Goal: Information Seeking & Learning: Learn about a topic

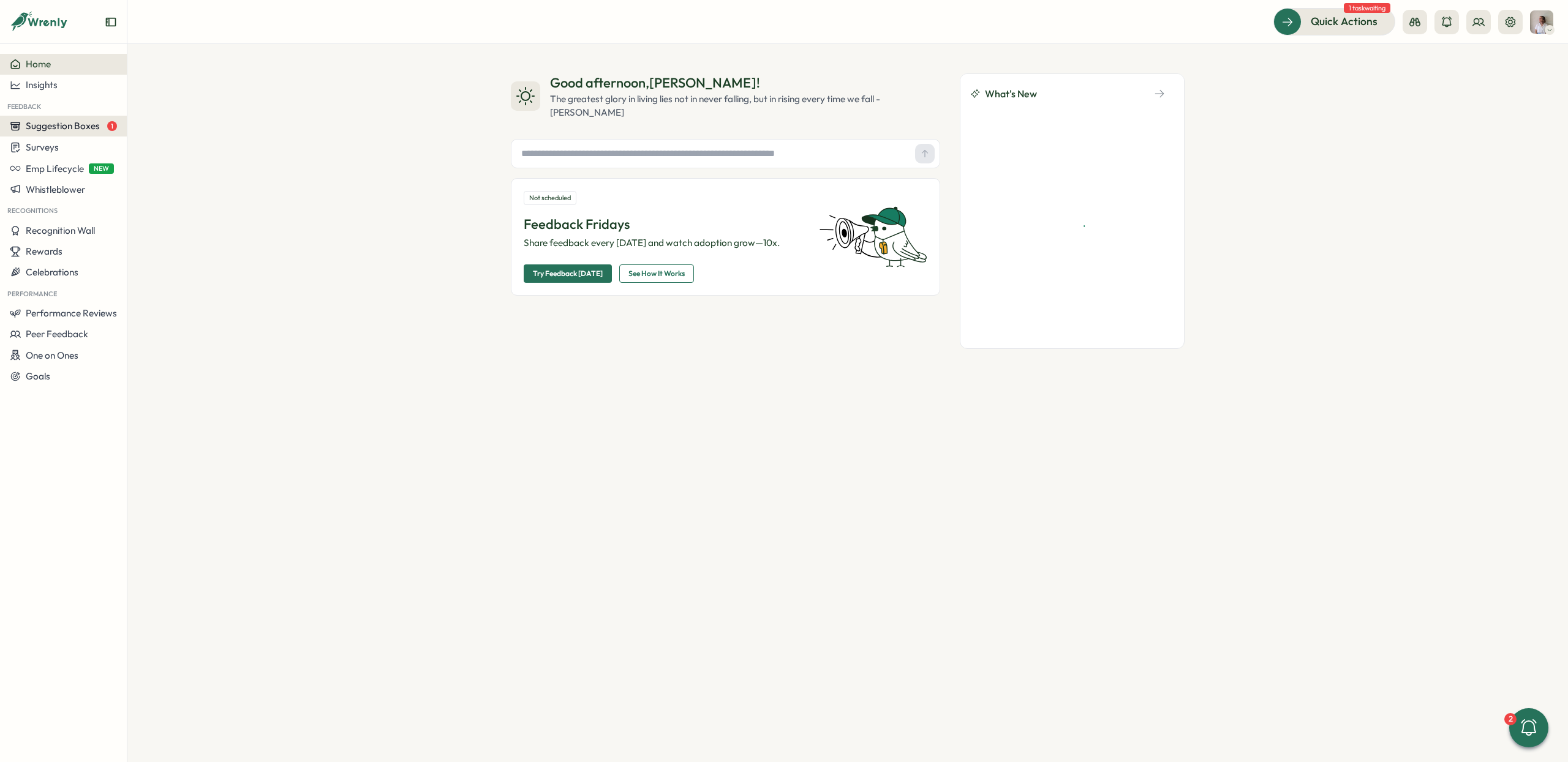
click at [44, 121] on span "Suggestion Boxes" at bounding box center [63, 125] width 74 height 12
click at [37, 150] on span "Surveys" at bounding box center [42, 147] width 33 height 12
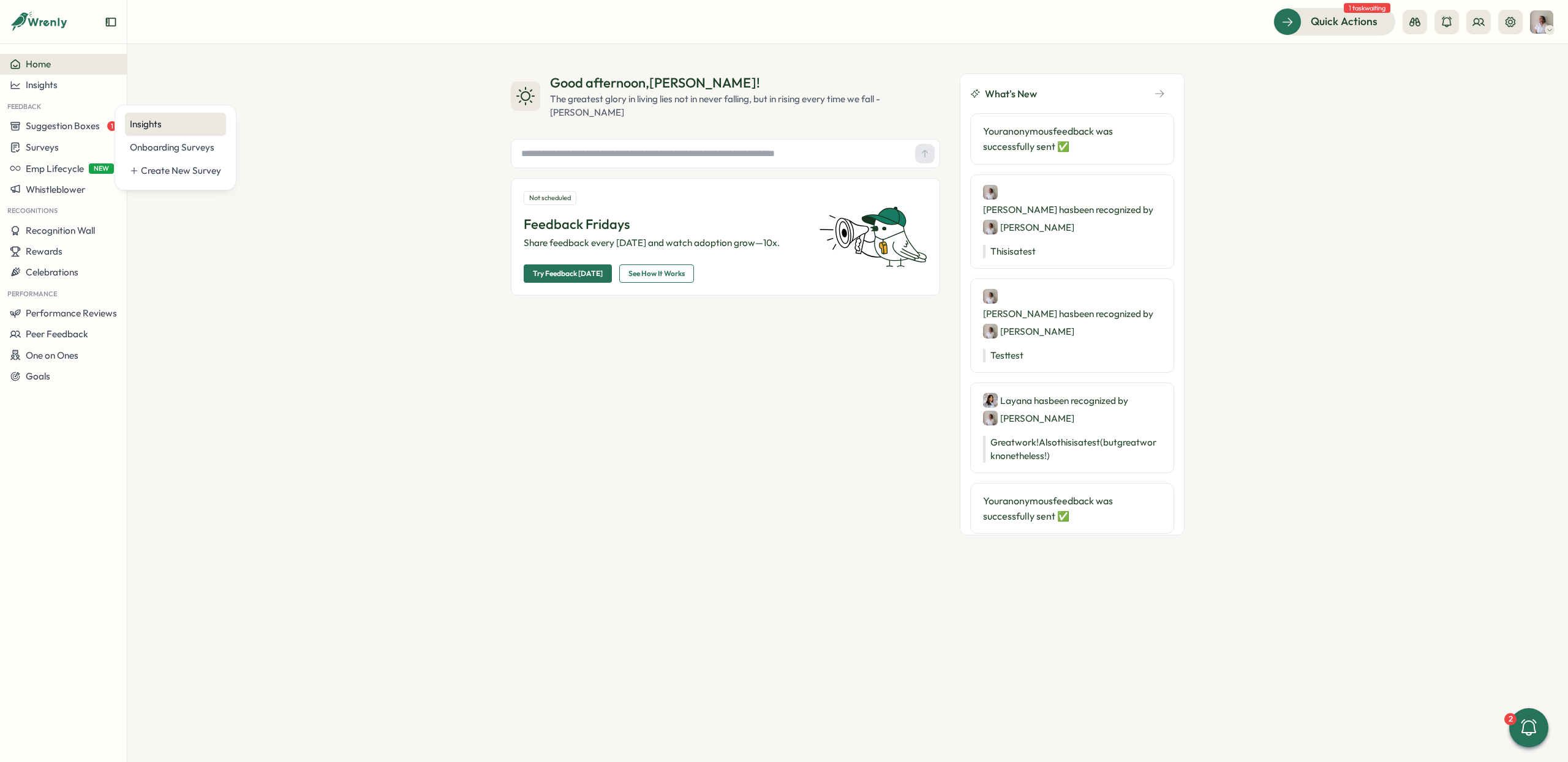
click at [144, 127] on div "Insights" at bounding box center [175, 124] width 91 height 14
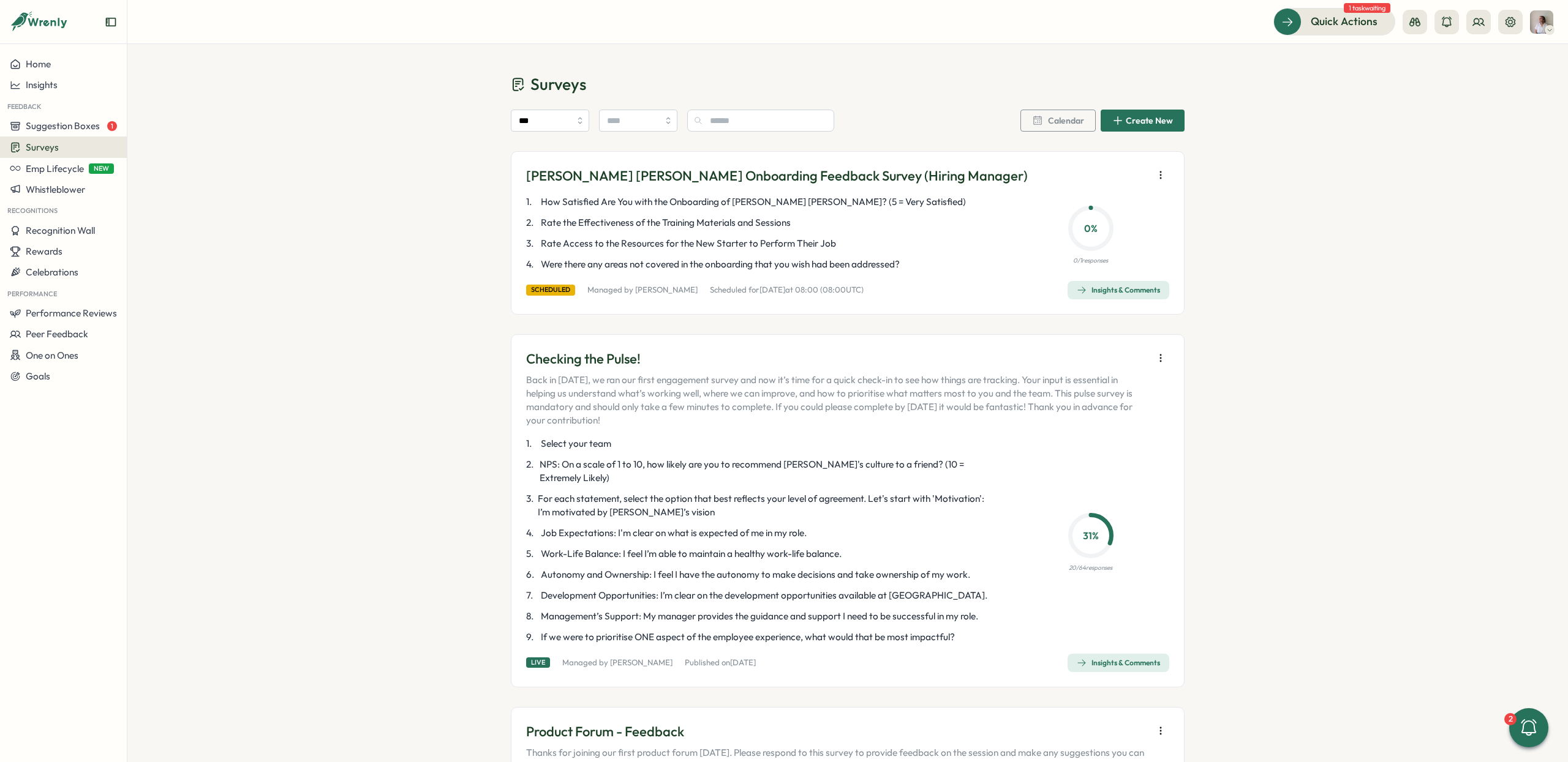
click at [1120, 658] on div "Insights & Comments" at bounding box center [1118, 663] width 83 height 10
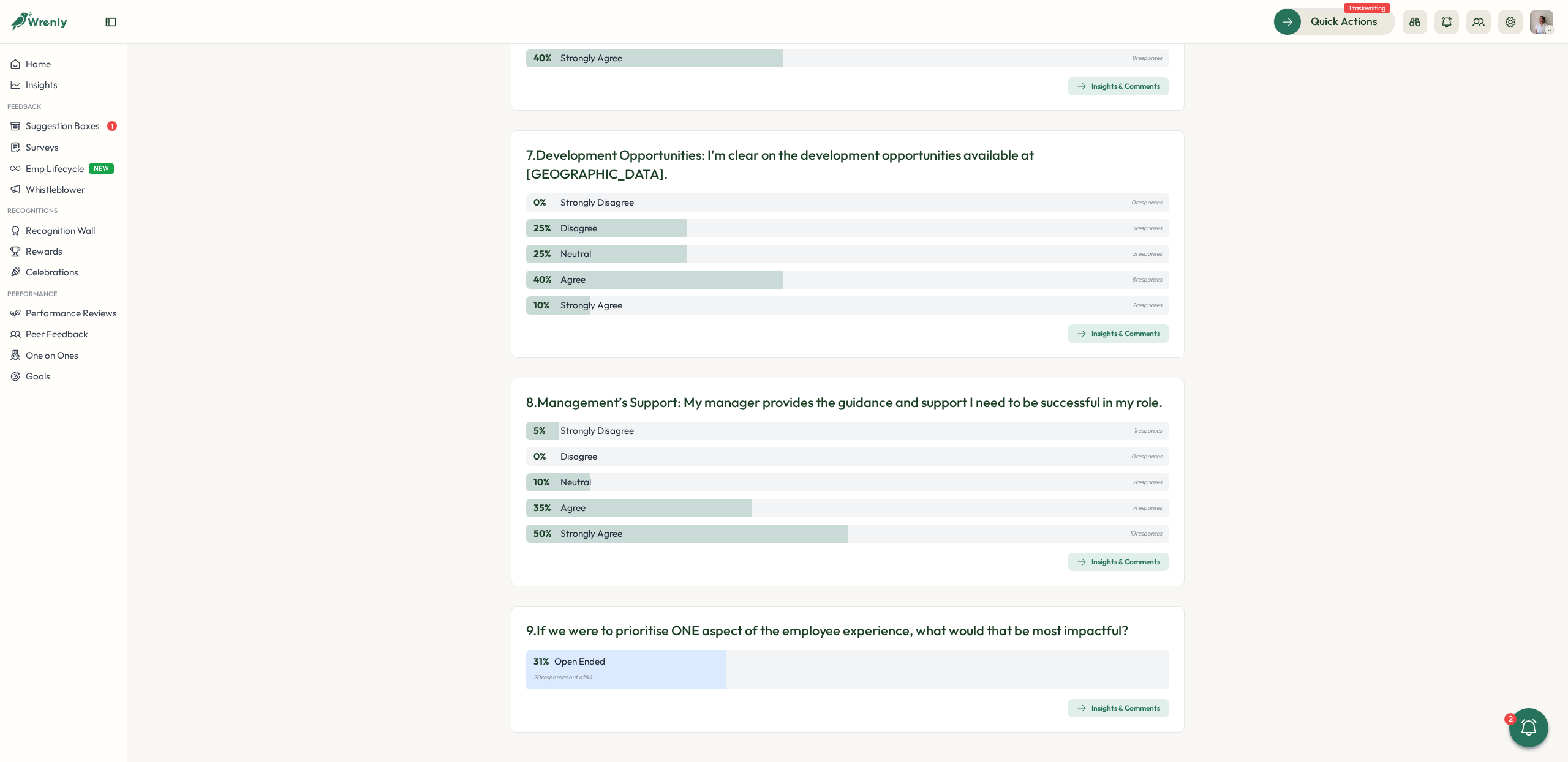
scroll to position [1613, 0]
click at [1128, 709] on div "Insights & Comments" at bounding box center [1118, 708] width 83 height 10
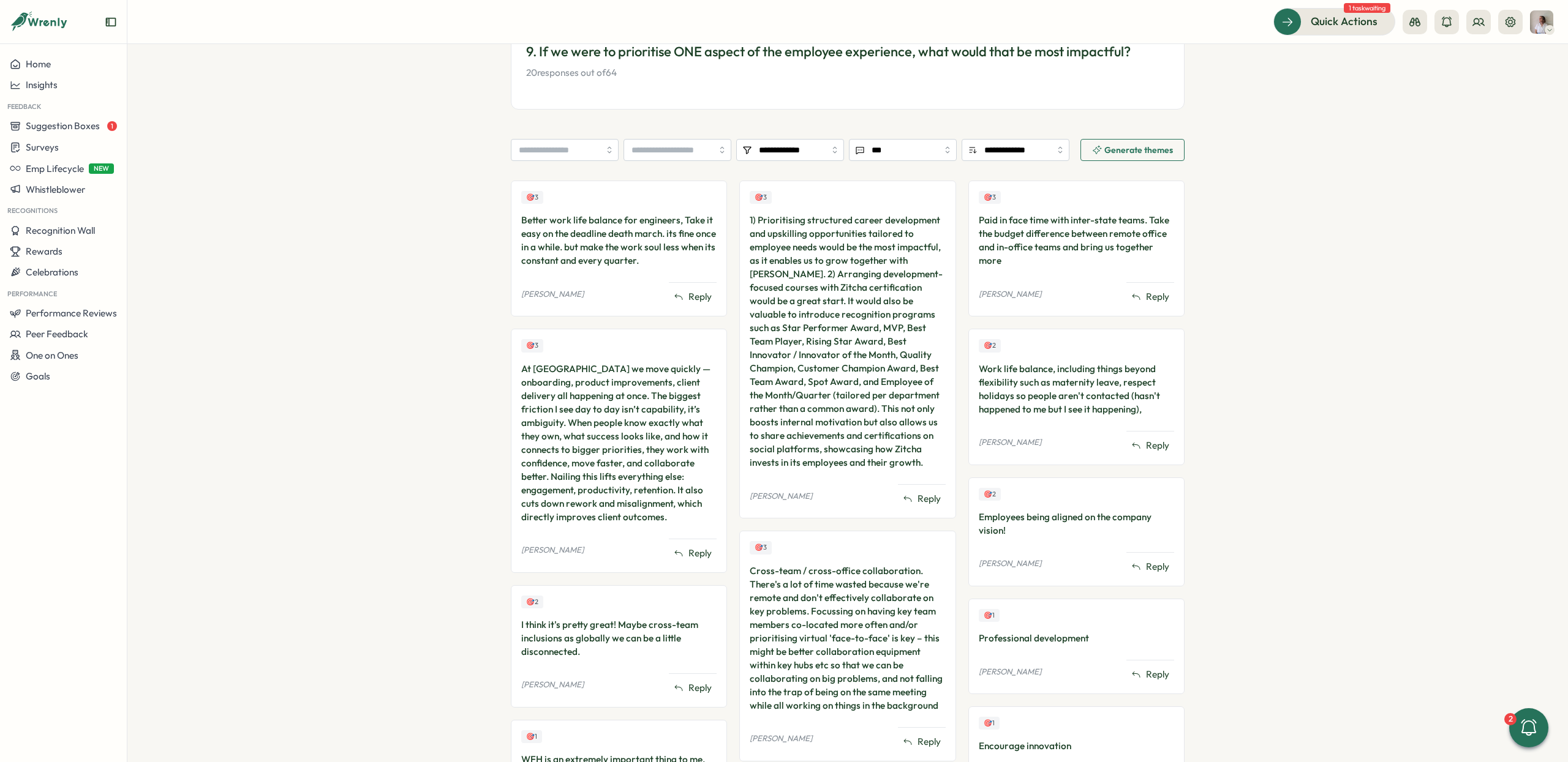
scroll to position [240, 0]
